Goal: Task Accomplishment & Management: Manage account settings

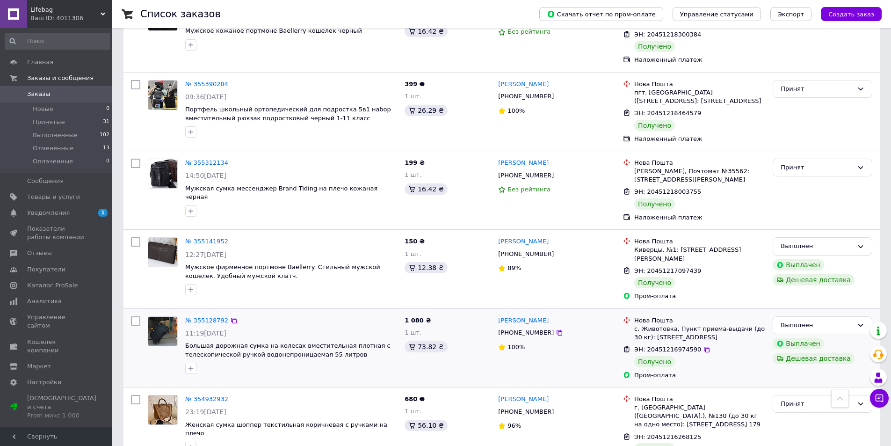
scroll to position [1252, 0]
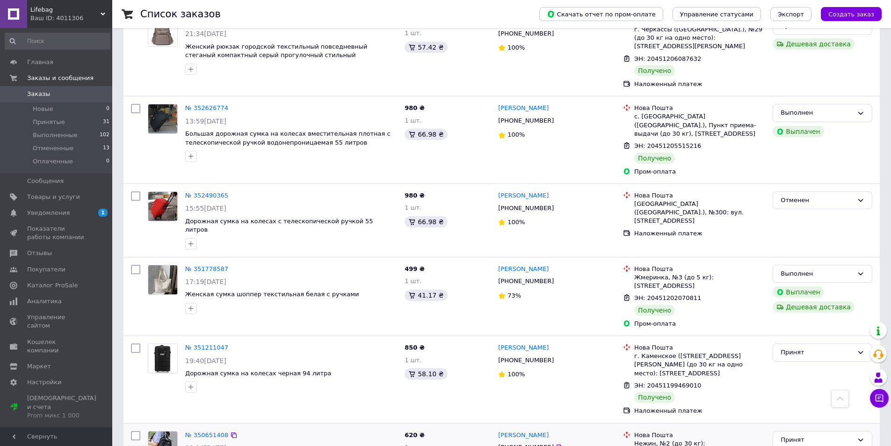
scroll to position [2548, 0]
click at [69, 195] on span "Товары и услуги" at bounding box center [53, 197] width 53 height 8
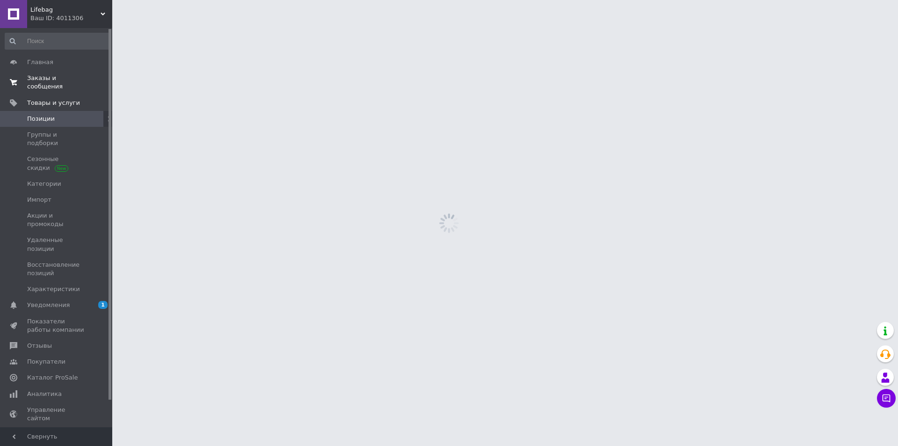
click at [79, 80] on span "Заказы и сообщения" at bounding box center [56, 82] width 59 height 17
